Goal: Obtain resource: Download file/media

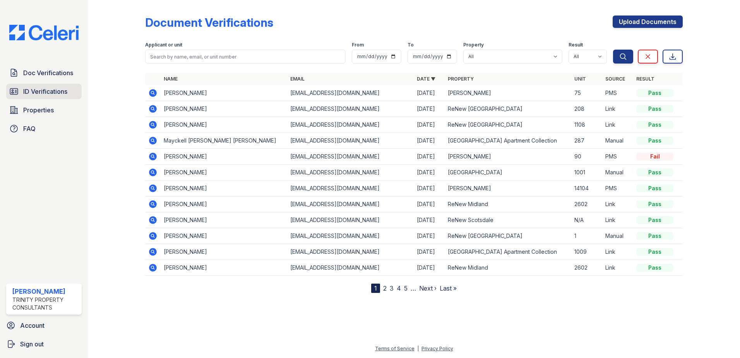
click at [35, 93] on span "ID Verifications" at bounding box center [45, 91] width 44 height 9
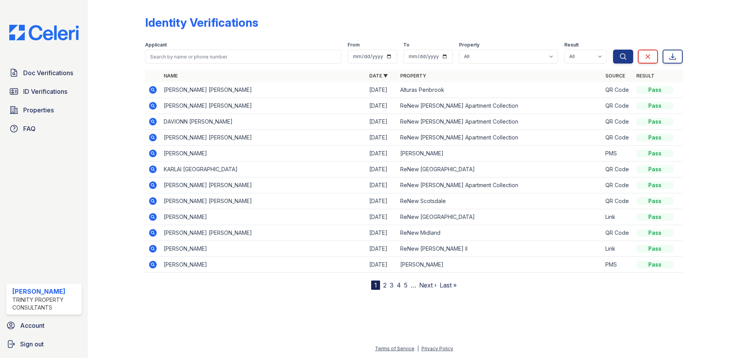
click at [152, 137] on icon at bounding box center [152, 137] width 2 height 2
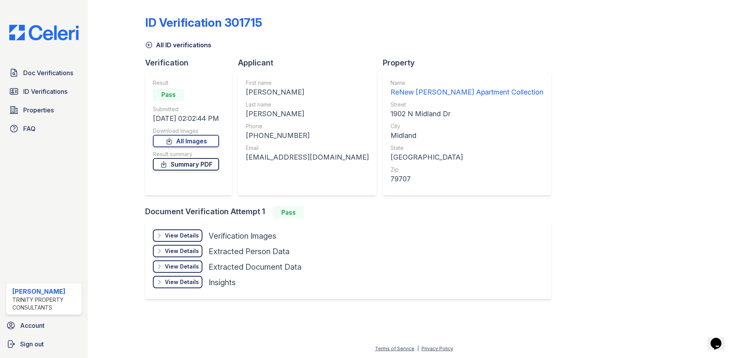
click at [184, 163] on link "Summary PDF" at bounding box center [186, 164] width 66 height 12
